Goal: Navigation & Orientation: Understand site structure

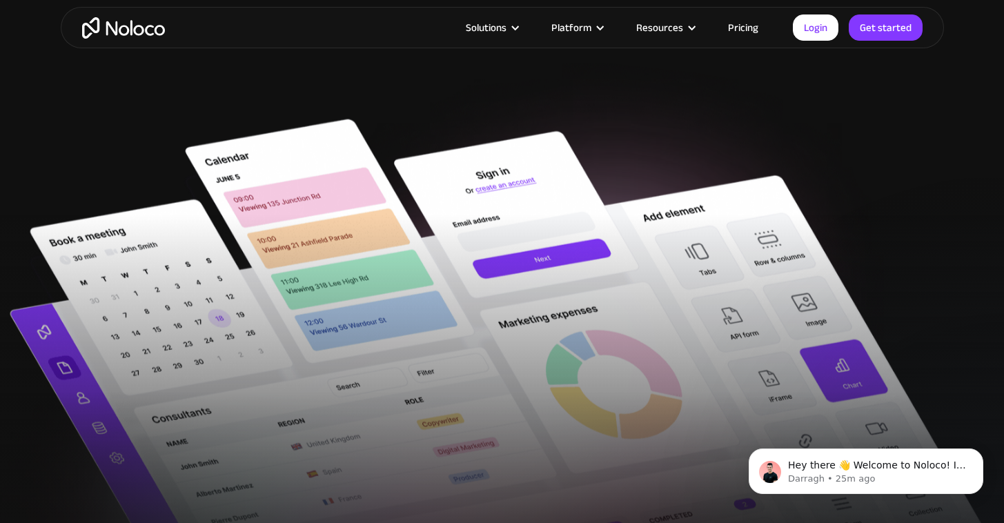
scroll to position [393, 0]
click at [737, 26] on link "Pricing" at bounding box center [743, 28] width 65 height 18
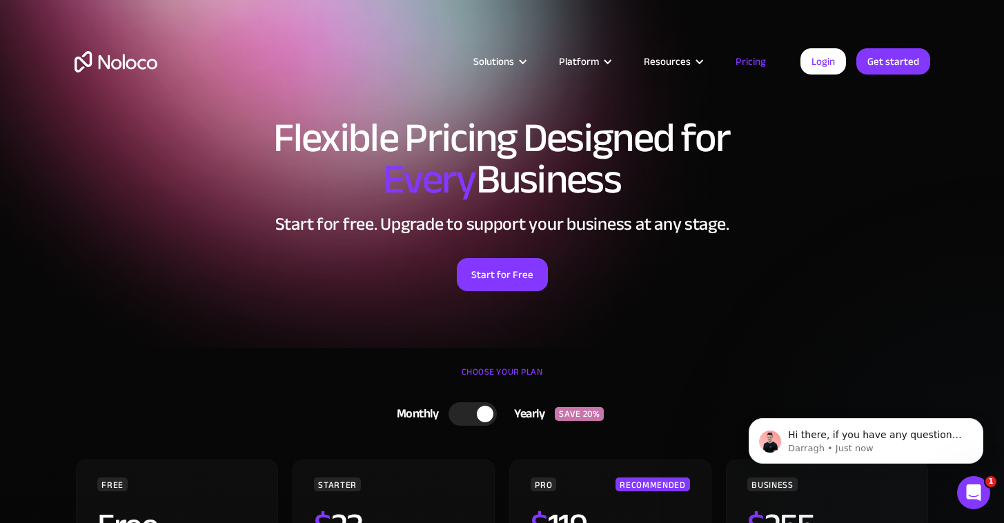
click at [101, 63] on img "home" at bounding box center [116, 61] width 83 height 21
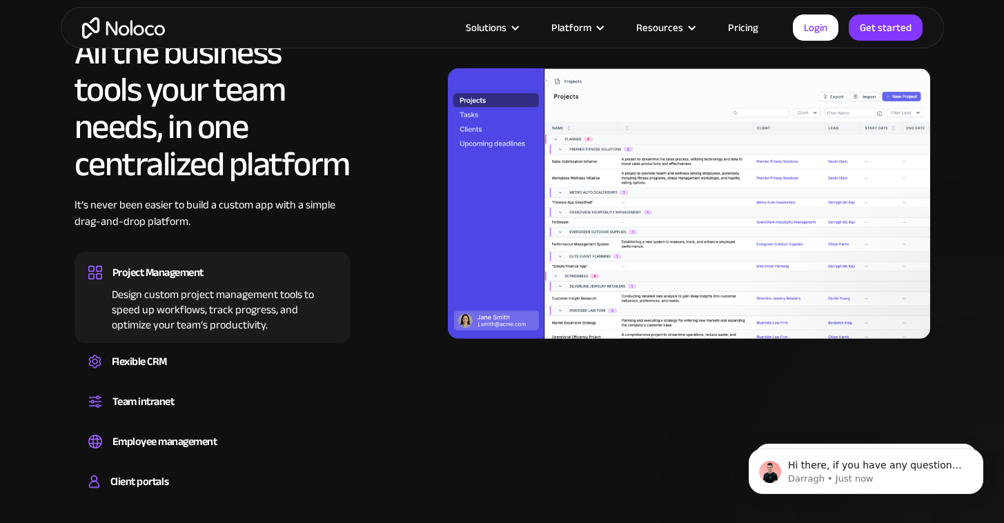
scroll to position [1245, 0]
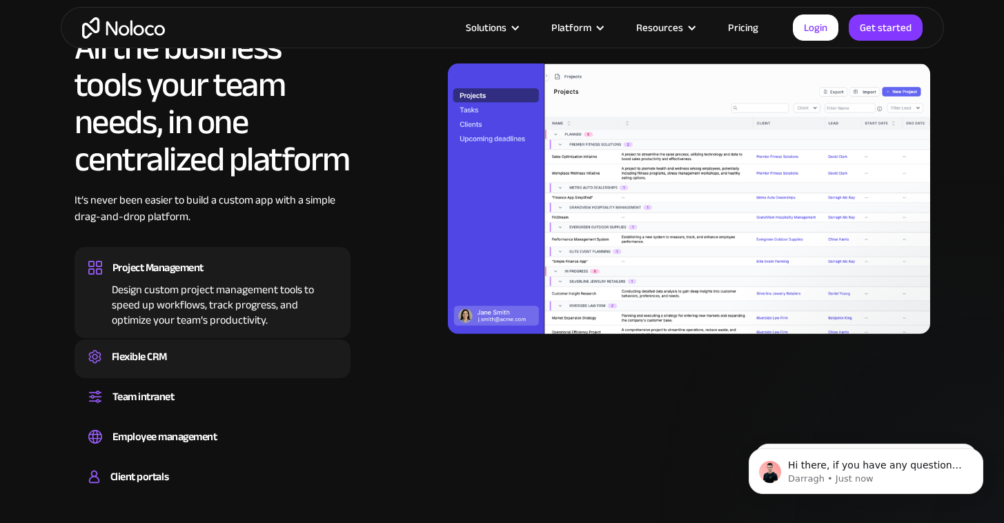
click at [233, 367] on div "Create a custom CRM that you can adapt to your business’s needs, centralize you…" at bounding box center [212, 369] width 248 height 4
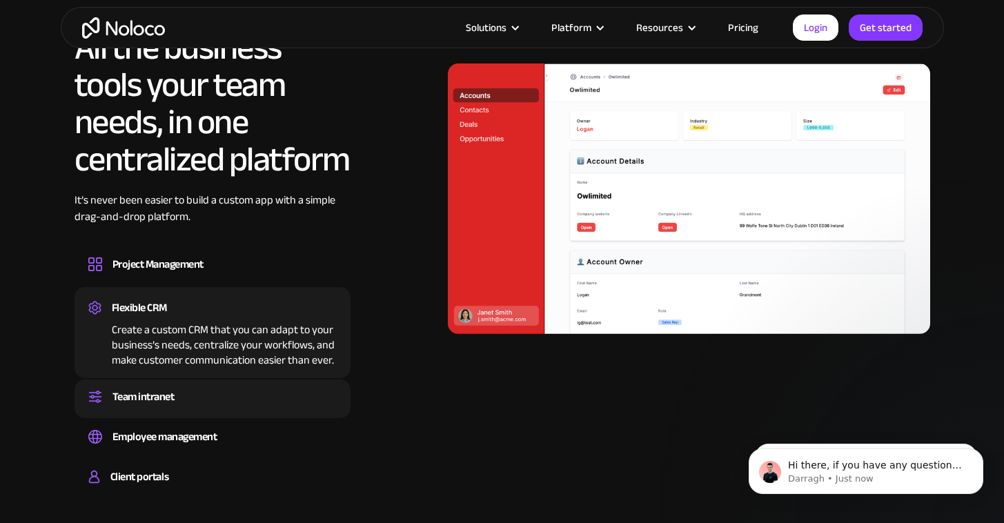
click at [205, 387] on div "Team intranet" at bounding box center [212, 396] width 248 height 21
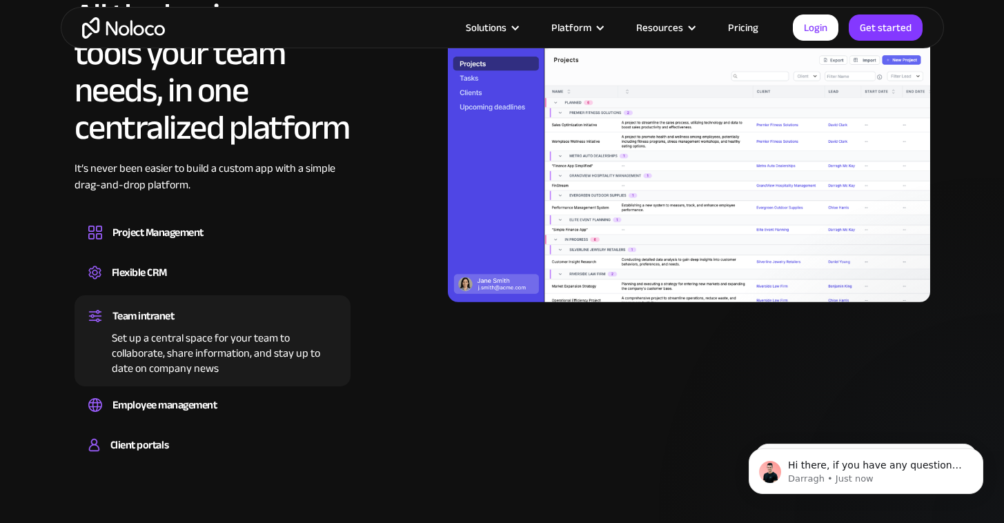
scroll to position [1275, 0]
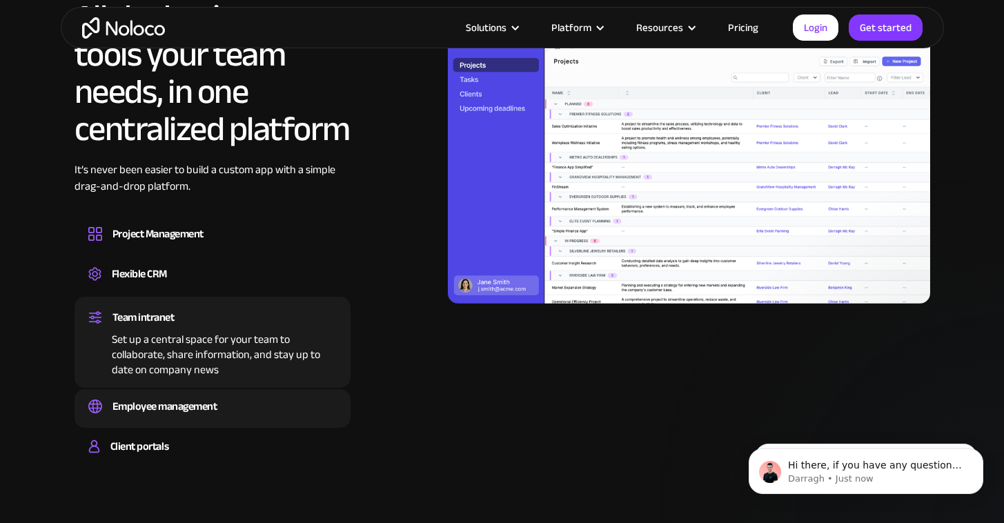
click at [202, 417] on div "Easily manage employee information, track performance, and handle HR tasks from…" at bounding box center [212, 419] width 248 height 4
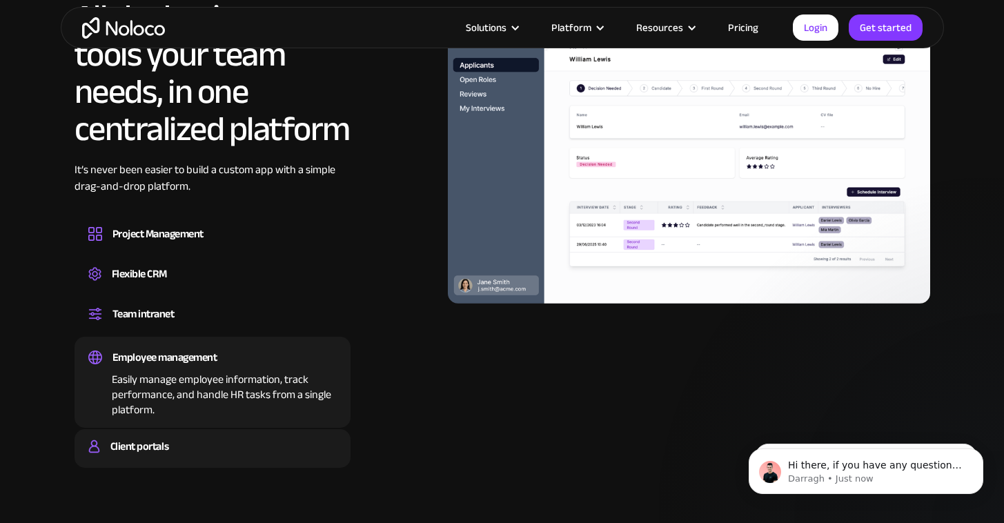
click at [193, 439] on div "Client portals" at bounding box center [212, 446] width 248 height 21
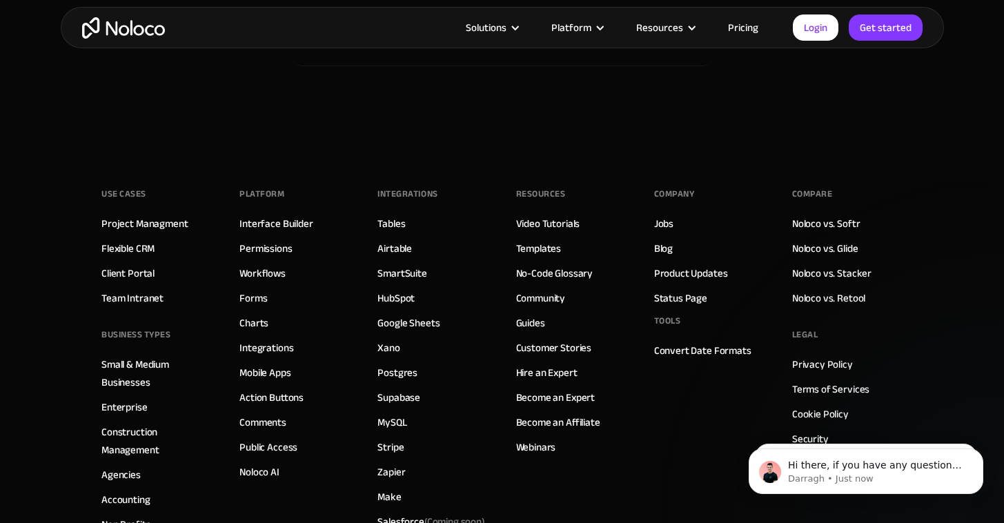
scroll to position [7879, 0]
